Goal: Task Accomplishment & Management: Complete application form

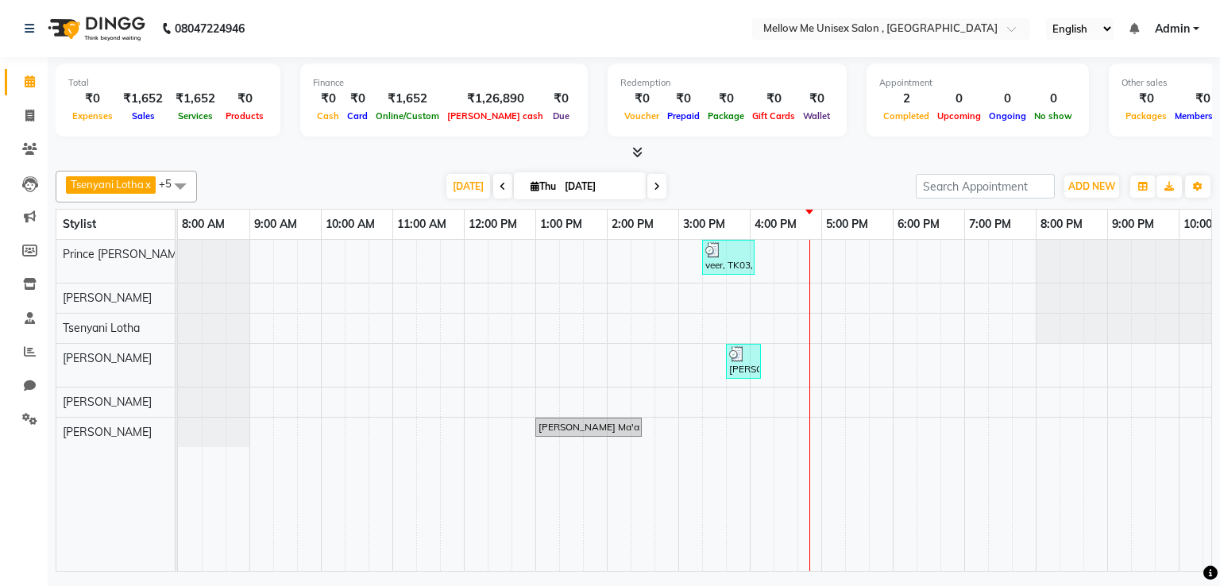
click at [654, 189] on icon at bounding box center [657, 187] width 6 height 10
type input "[DATE]"
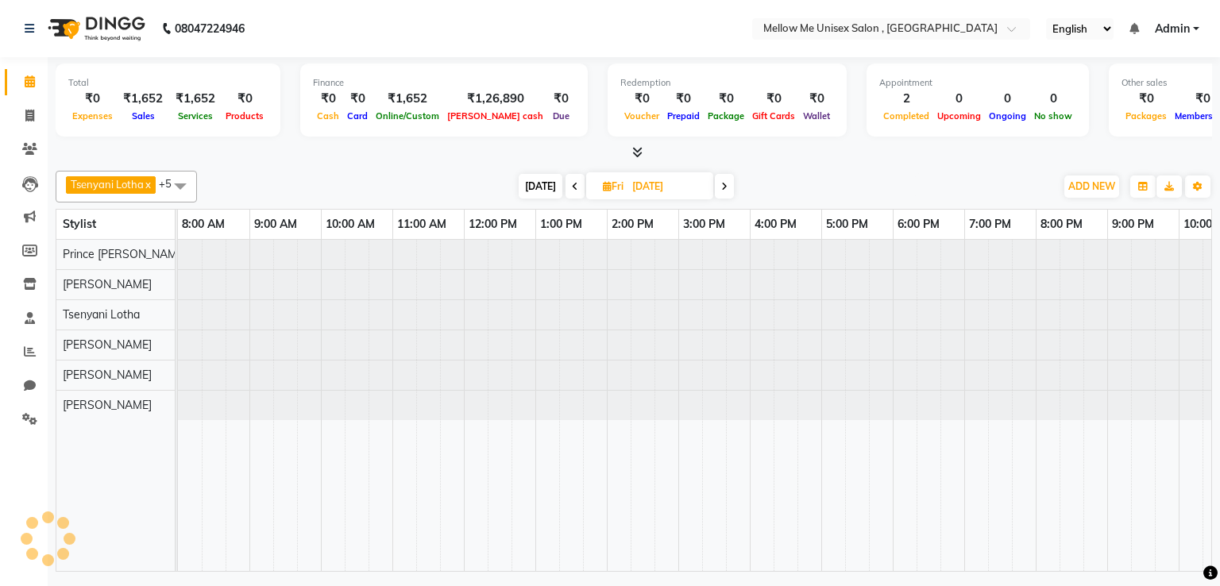
scroll to position [0, 110]
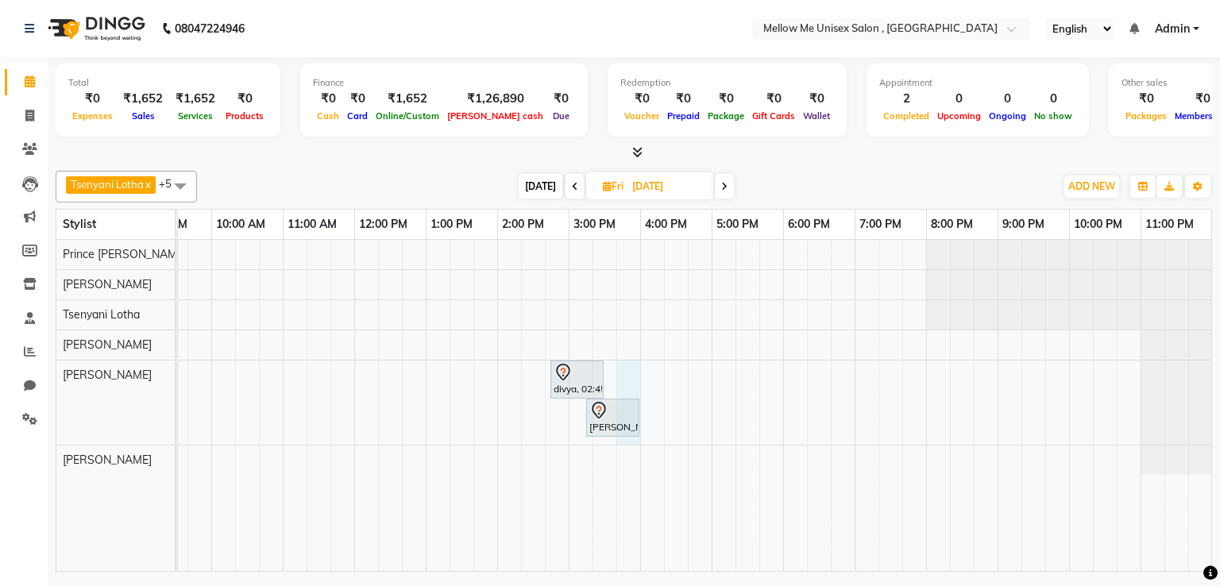
click at [623, 376] on div "divya, 02:45 PM-03:30 PM, Salicylic Peel [PERSON_NAME], 03:15 PM-04:00 PM, IV T…" at bounding box center [639, 405] width 1143 height 331
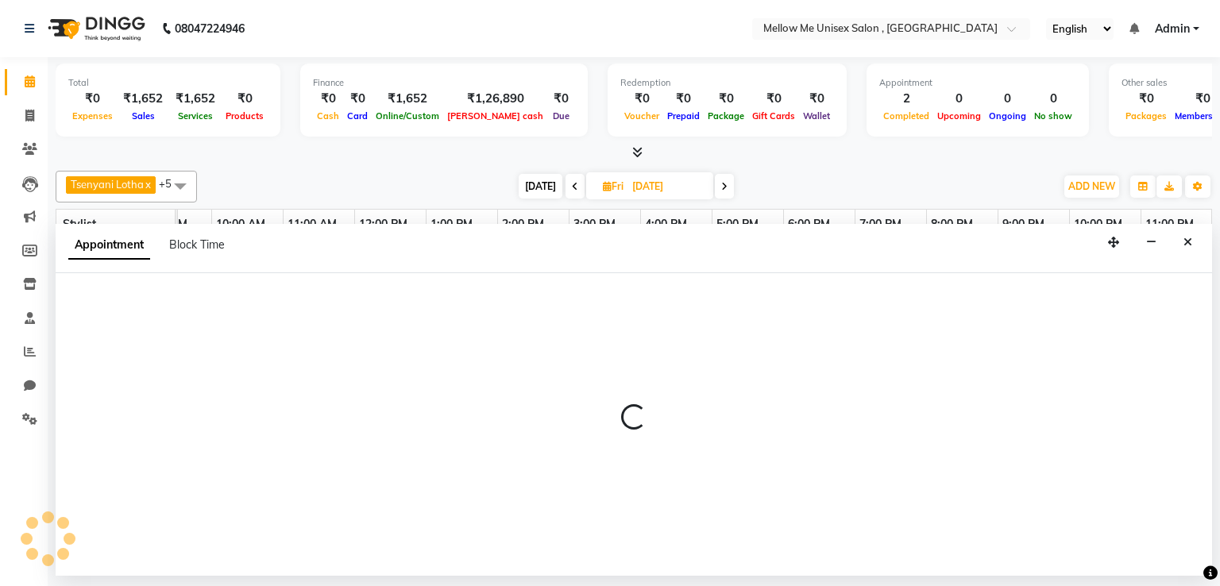
select select "83878"
select select "945"
select select "tentative"
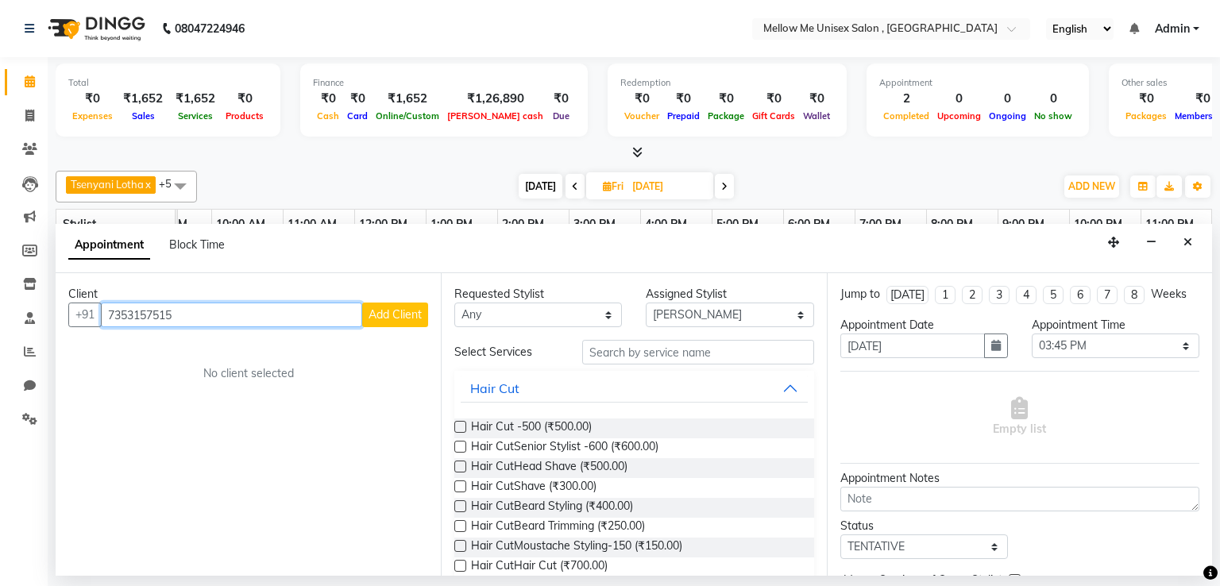
type input "7353157515"
click at [382, 312] on span "Add Client" at bounding box center [394, 314] width 53 height 14
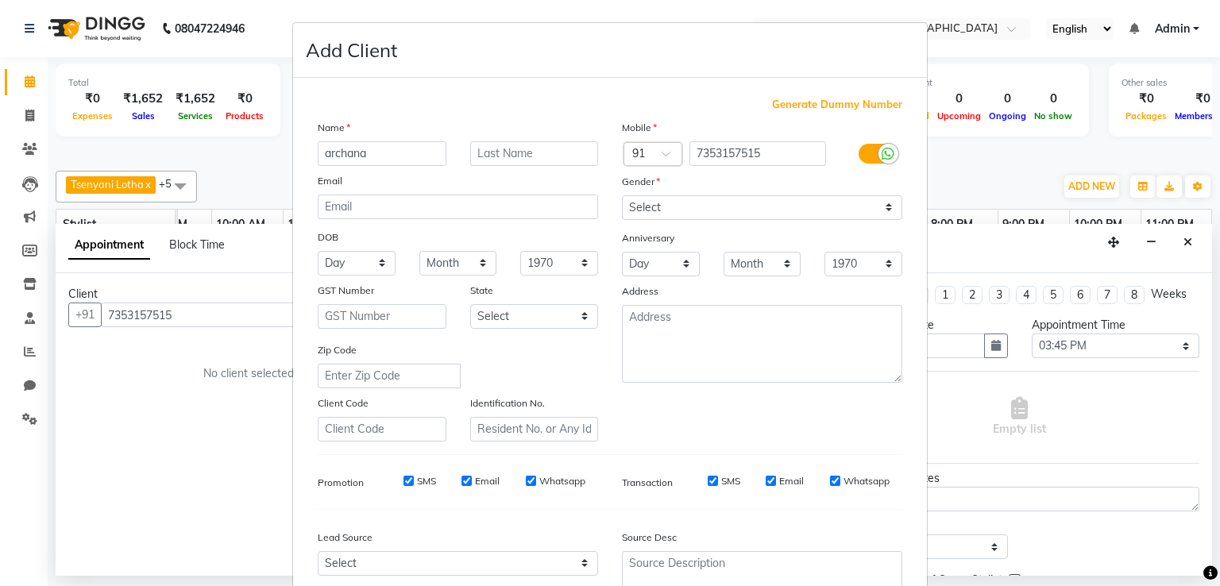
type input "archana"
click at [664, 207] on select "Select [DEMOGRAPHIC_DATA] [DEMOGRAPHIC_DATA] Other Prefer Not To Say" at bounding box center [762, 207] width 280 height 25
select select "[DEMOGRAPHIC_DATA]"
click at [622, 196] on select "Select [DEMOGRAPHIC_DATA] [DEMOGRAPHIC_DATA] Other Prefer Not To Say" at bounding box center [762, 207] width 280 height 25
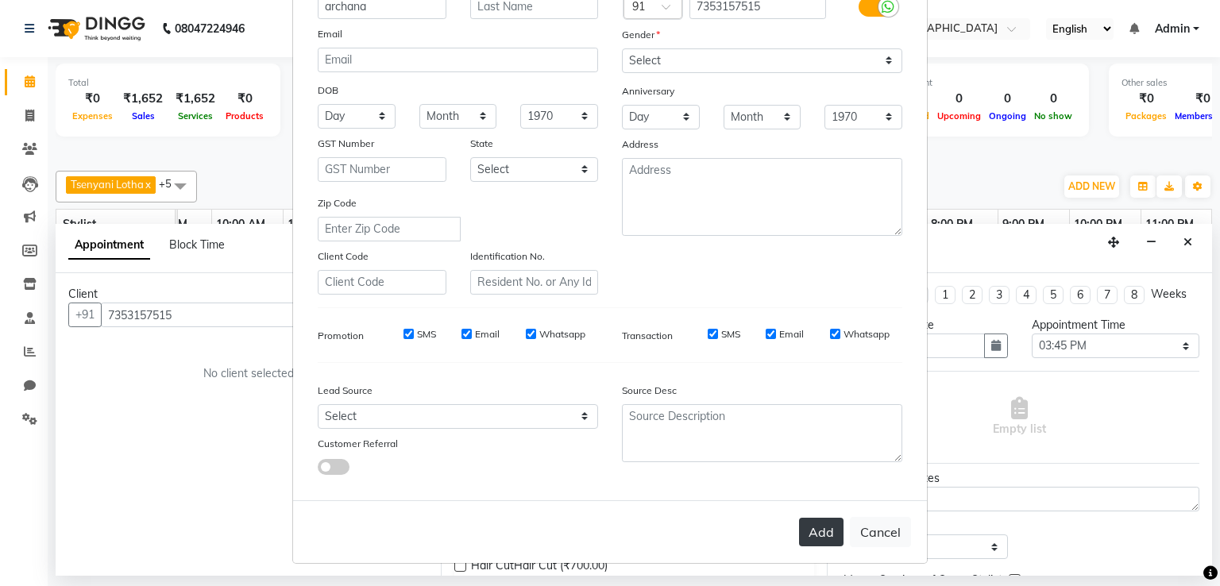
click at [807, 526] on button "Add" at bounding box center [821, 532] width 44 height 29
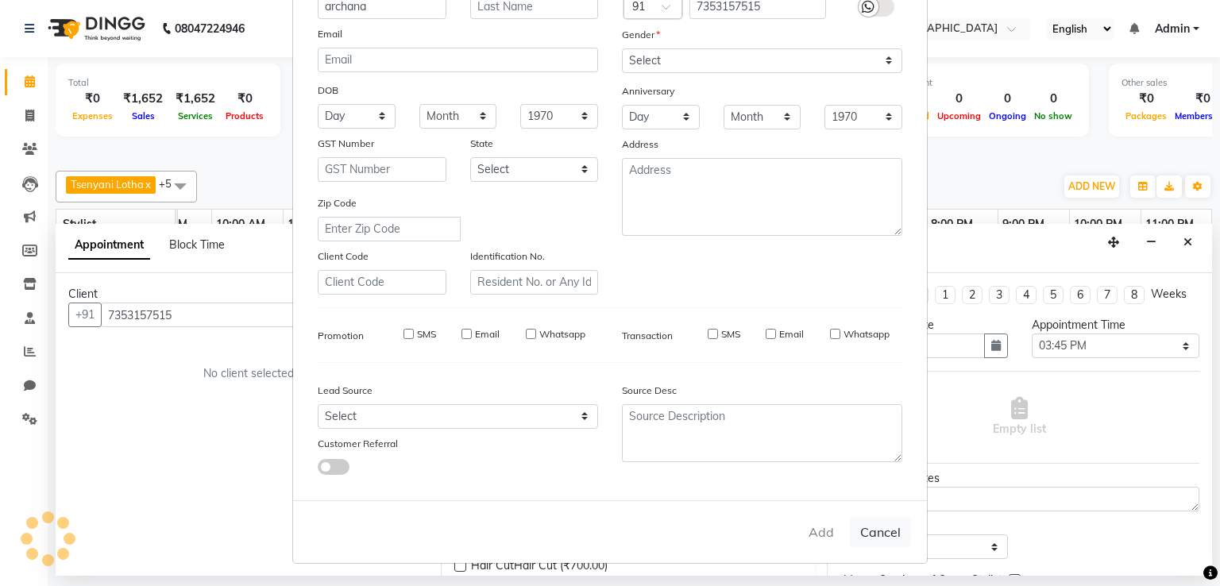
select select
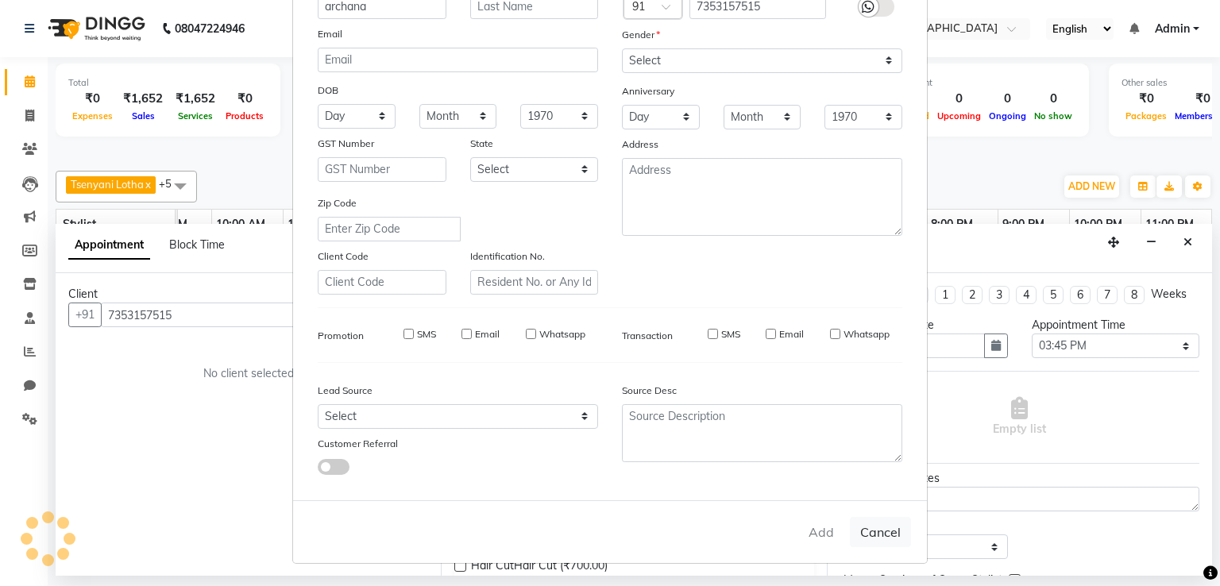
select select
checkbox input "false"
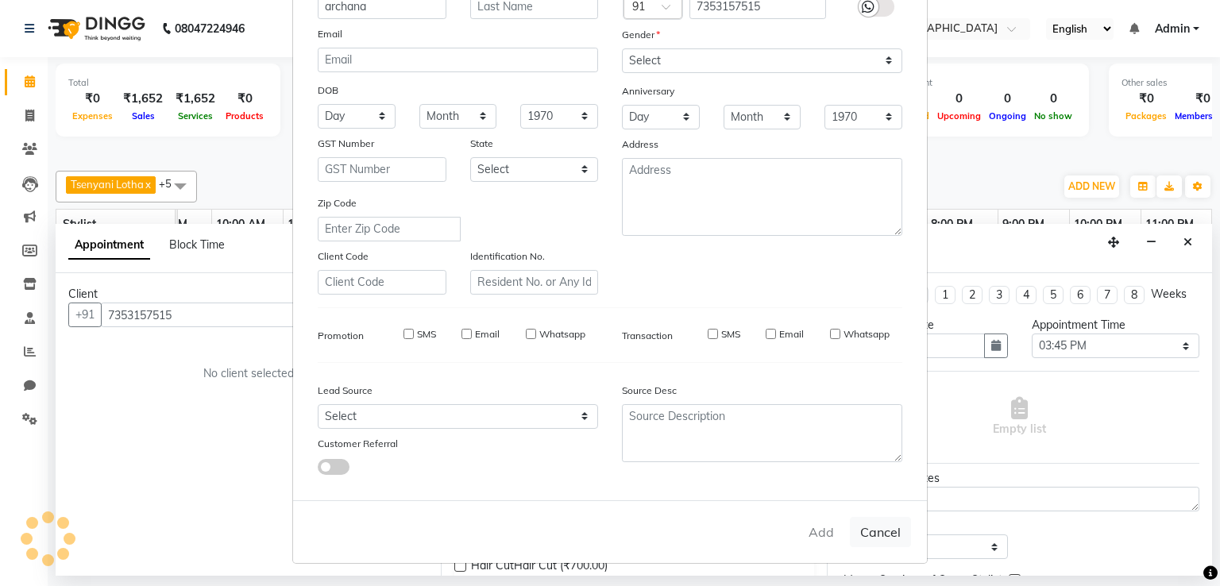
checkbox input "false"
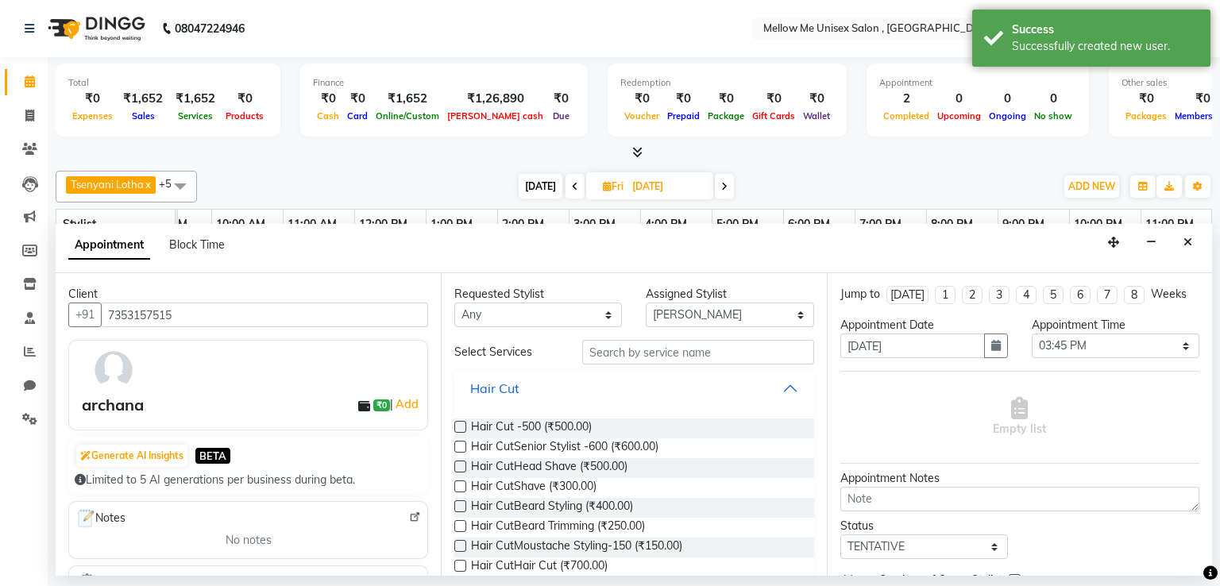
click at [774, 389] on button "Hair Cut" at bounding box center [634, 388] width 346 height 29
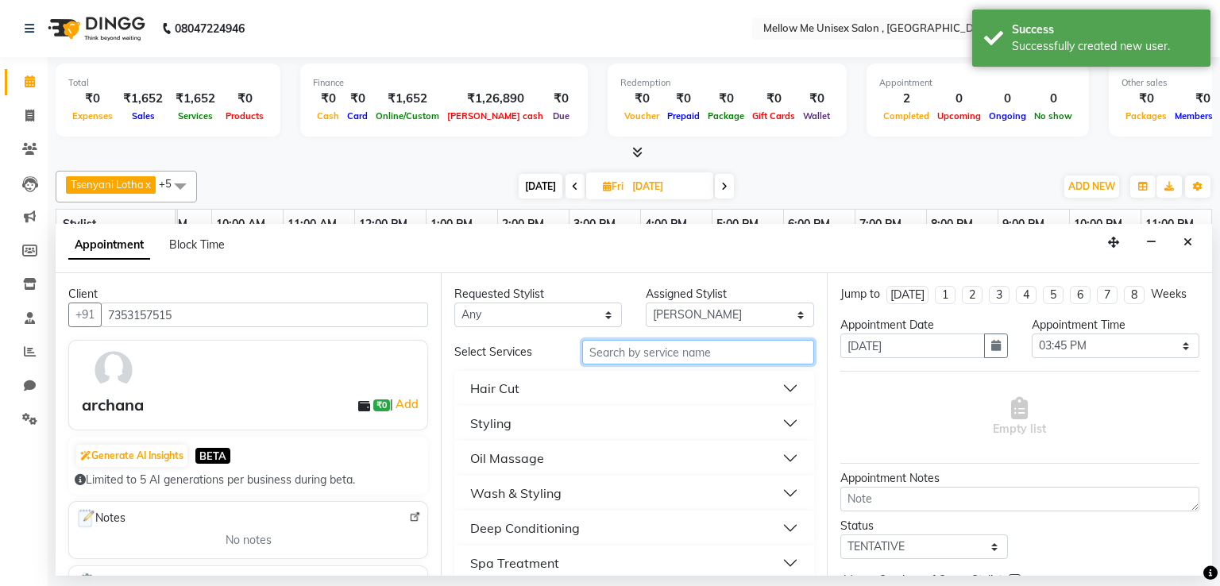
click at [738, 349] on input "text" at bounding box center [698, 352] width 232 height 25
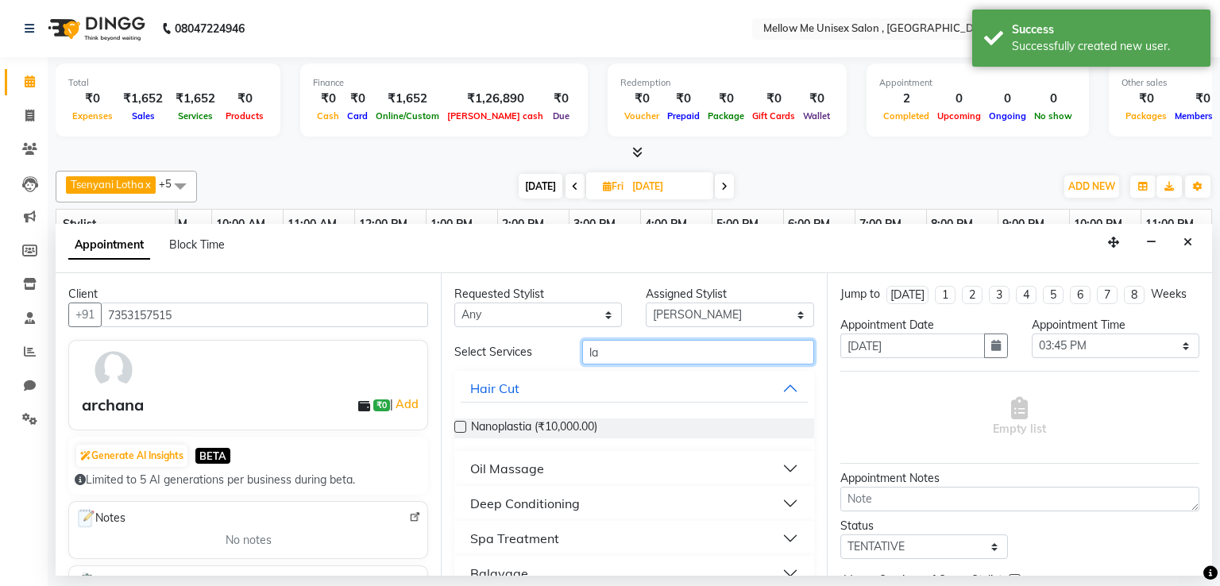
type input "l"
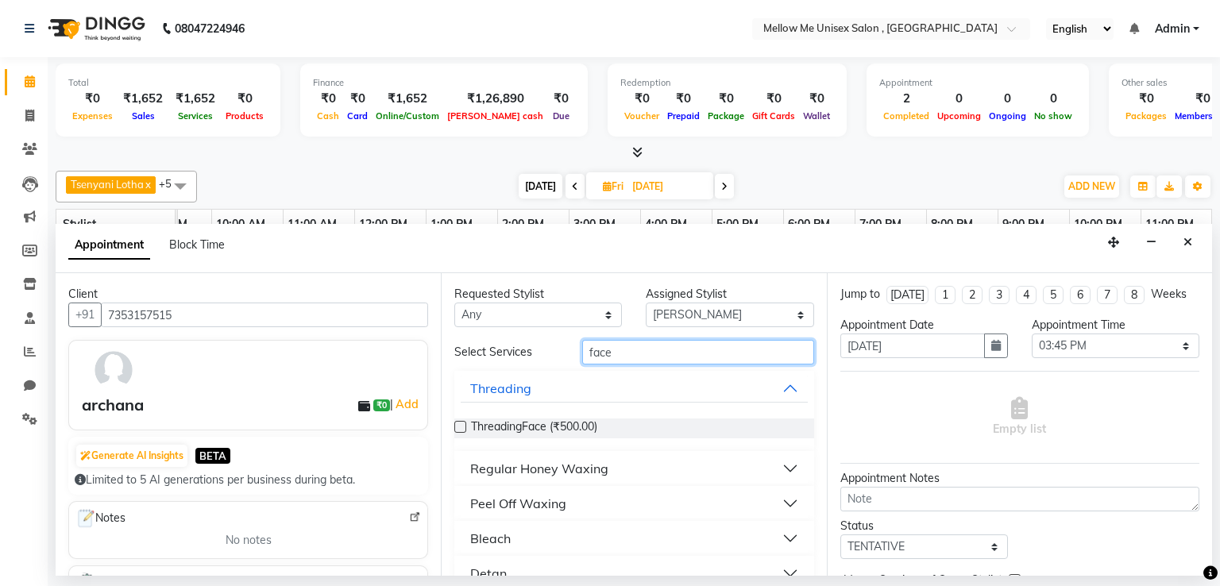
scroll to position [63, 0]
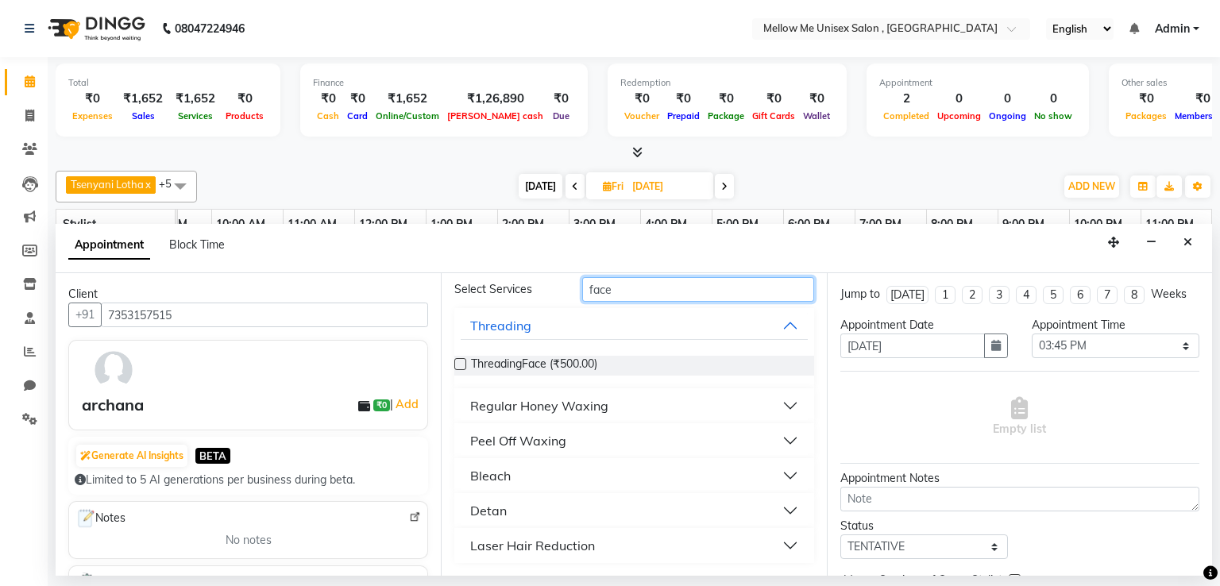
type input "face"
click at [635, 534] on button "Laser Hair Reduction" at bounding box center [634, 545] width 346 height 29
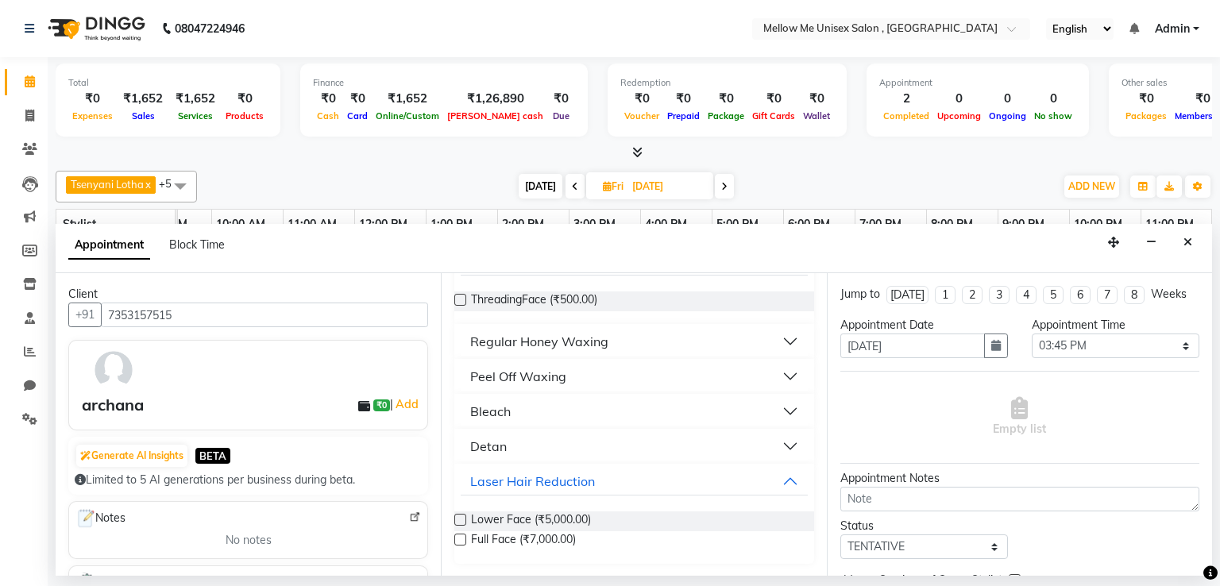
click at [464, 535] on label at bounding box center [460, 540] width 12 height 12
click at [464, 536] on input "checkbox" at bounding box center [459, 541] width 10 height 10
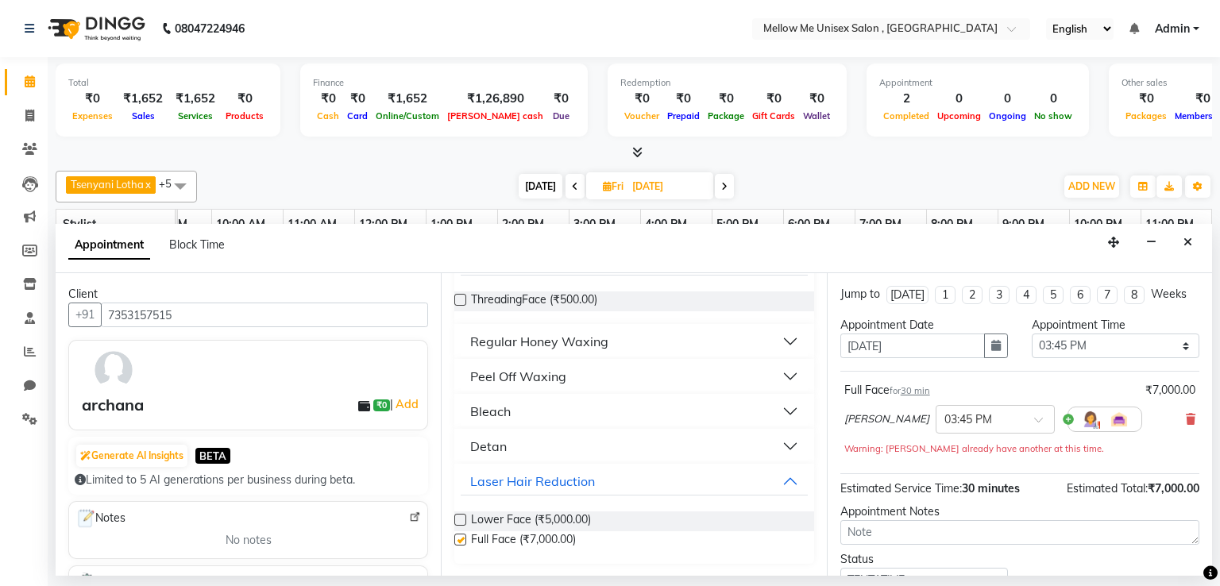
checkbox input "false"
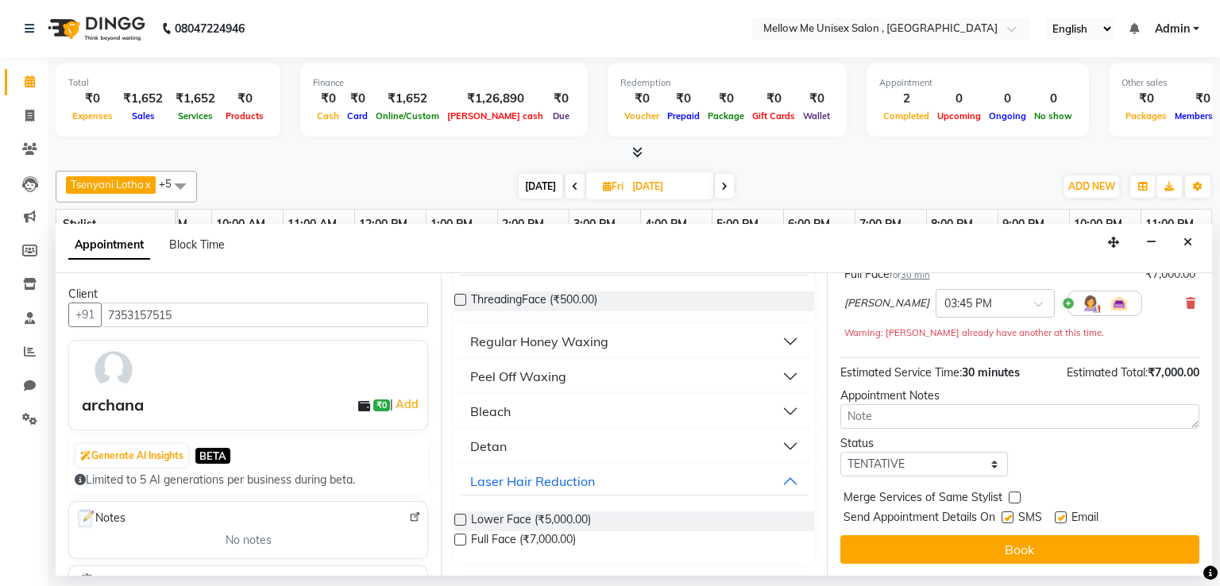
click at [1065, 515] on label at bounding box center [1061, 517] width 12 height 12
click at [1065, 515] on input "checkbox" at bounding box center [1060, 519] width 10 height 10
checkbox input "false"
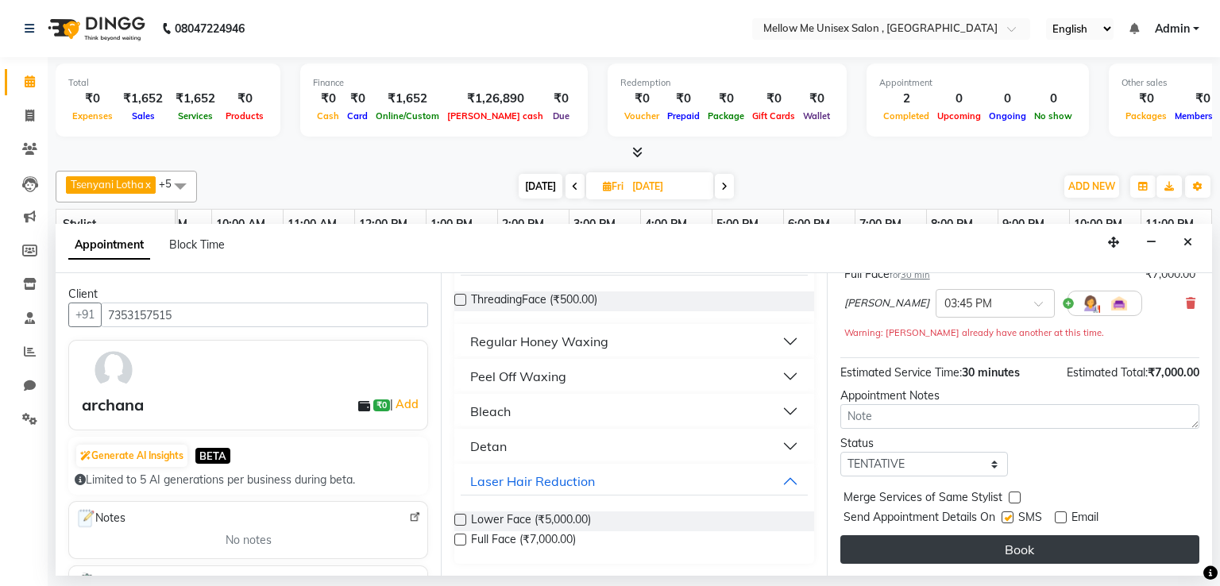
click at [1037, 552] on button "Book" at bounding box center [1019, 549] width 359 height 29
